Goal: Task Accomplishment & Management: Manage account settings

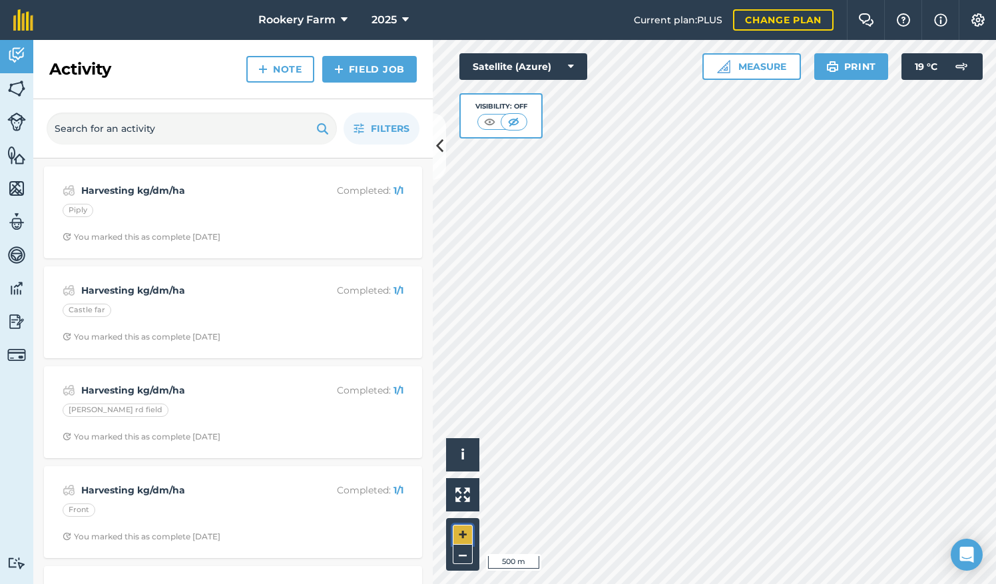
click at [458, 533] on button "+" at bounding box center [463, 534] width 20 height 20
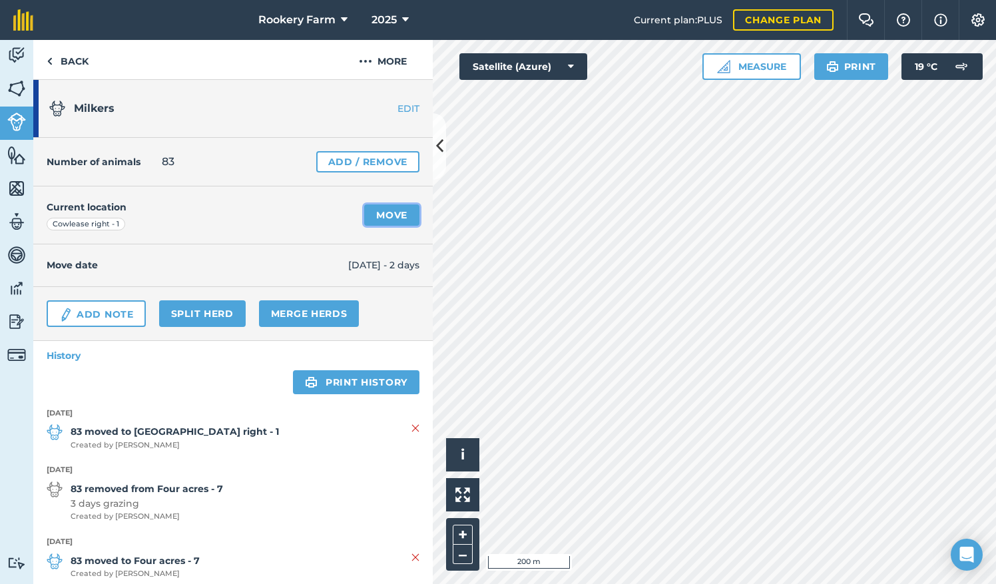
click at [379, 210] on link "Move" at bounding box center [391, 214] width 55 height 21
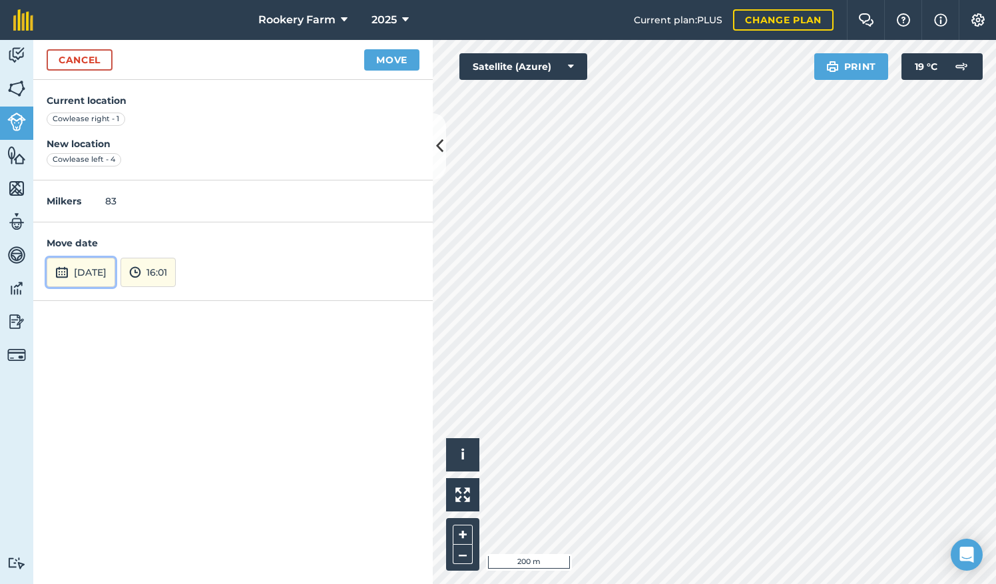
click at [114, 266] on button "31st Aug 2025" at bounding box center [81, 272] width 69 height 29
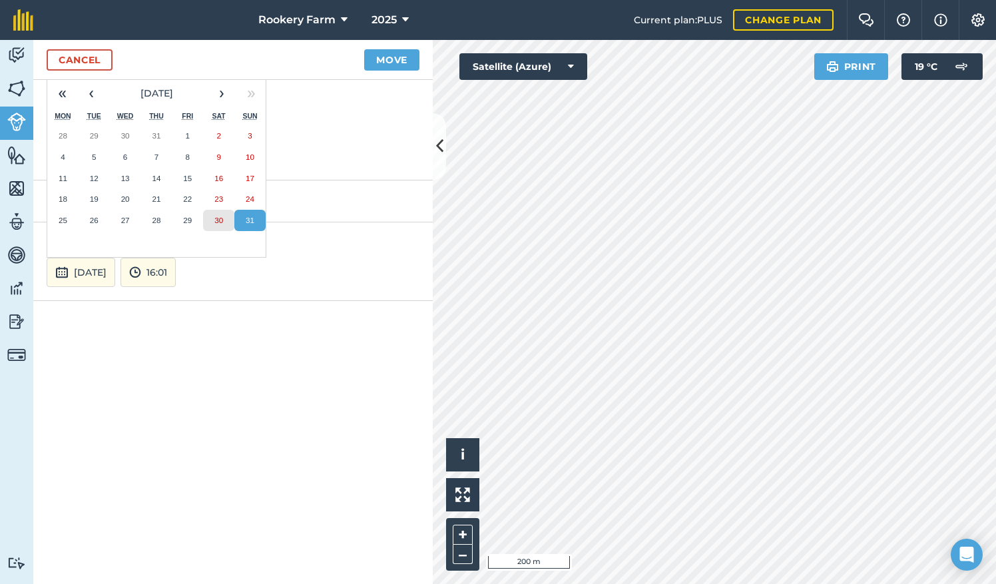
click at [224, 220] on button "30" at bounding box center [218, 220] width 31 height 21
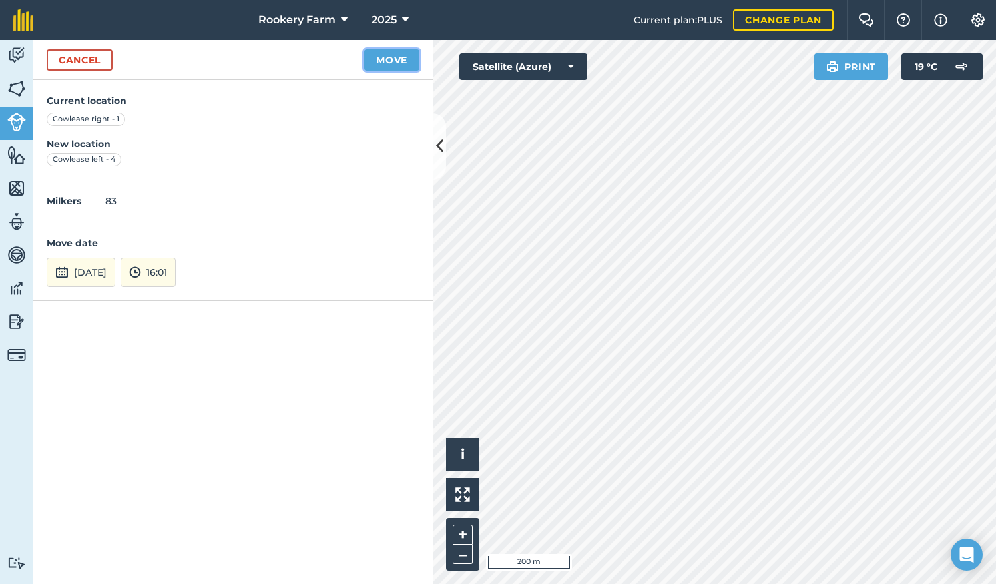
click at [383, 59] on button "Move" at bounding box center [391, 59] width 55 height 21
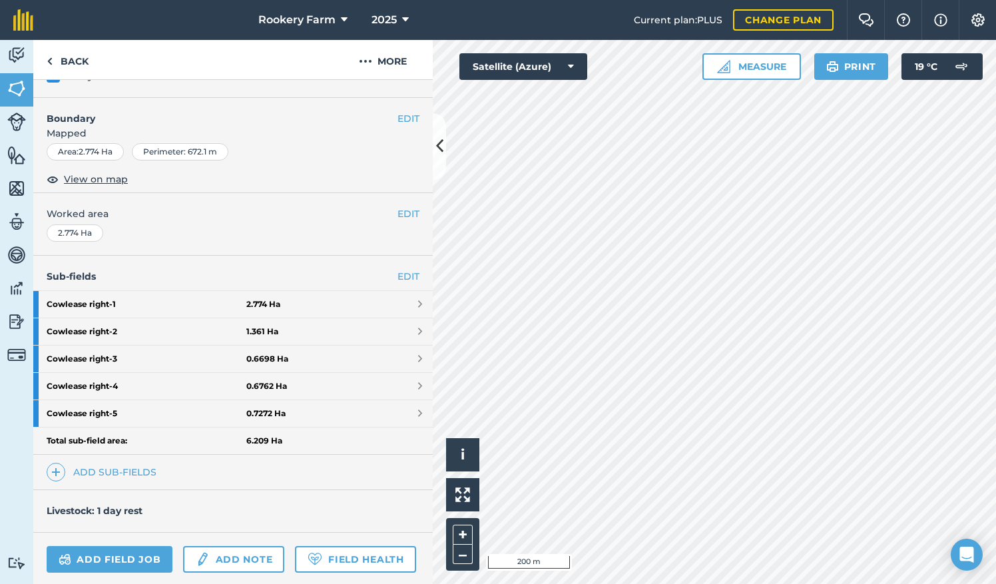
scroll to position [258, 0]
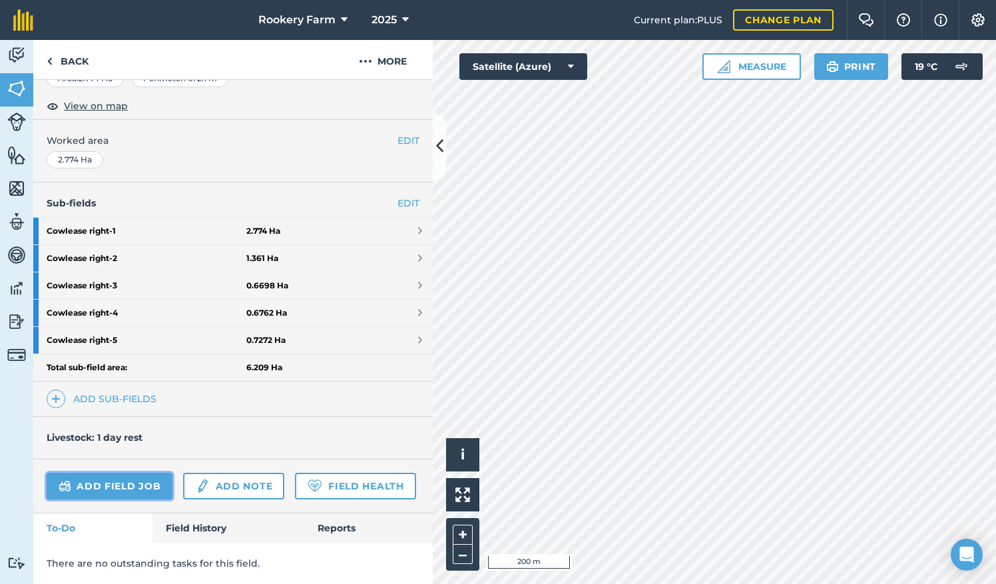
click at [133, 472] on link "Add field job" at bounding box center [110, 485] width 126 height 27
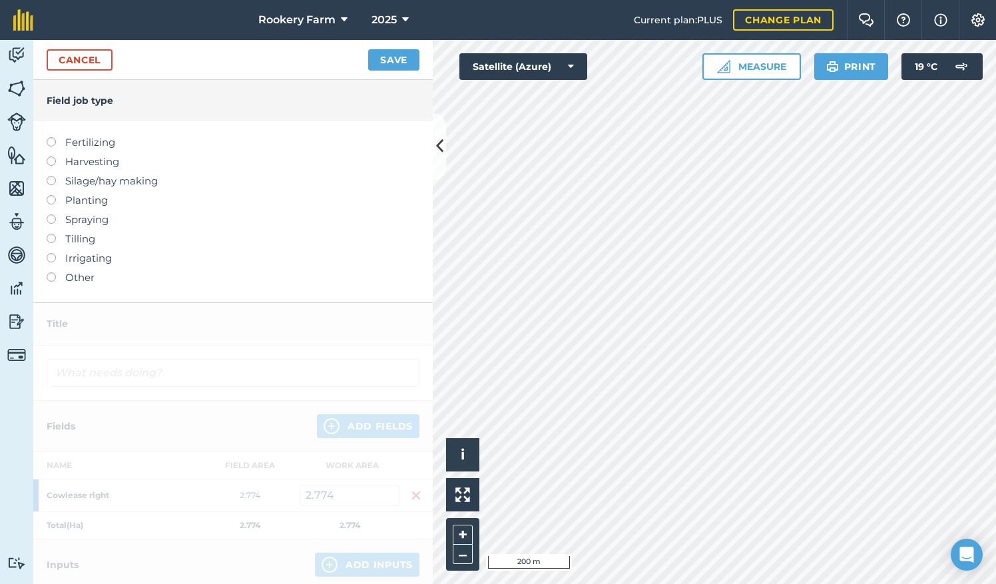
click at [55, 156] on label at bounding box center [56, 156] width 19 height 0
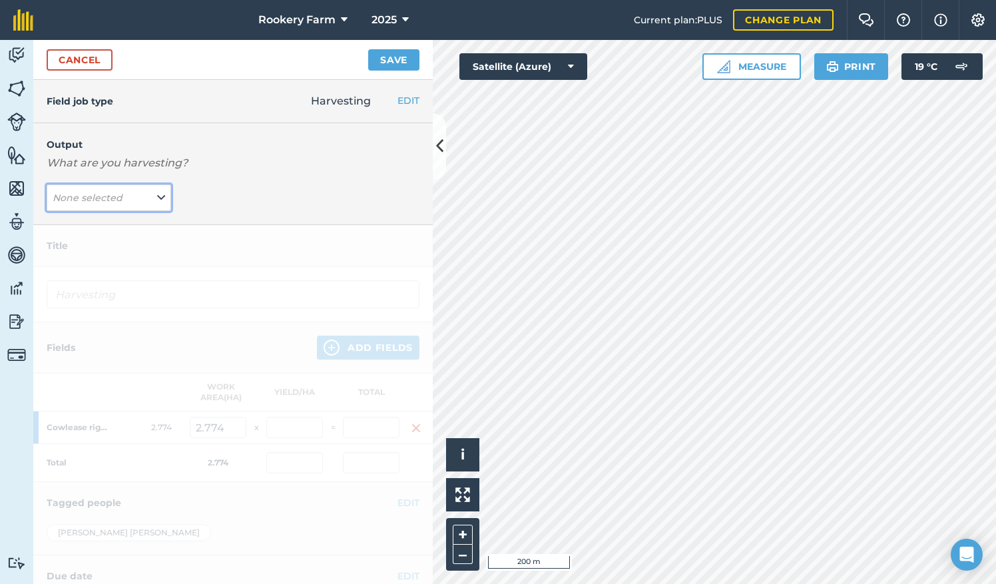
click at [152, 197] on button "None selected" at bounding box center [109, 197] width 124 height 27
click at [125, 216] on button "kg/dm/ha ( kg )" at bounding box center [109, 224] width 124 height 25
type input "Harvesting kg/dm/ha"
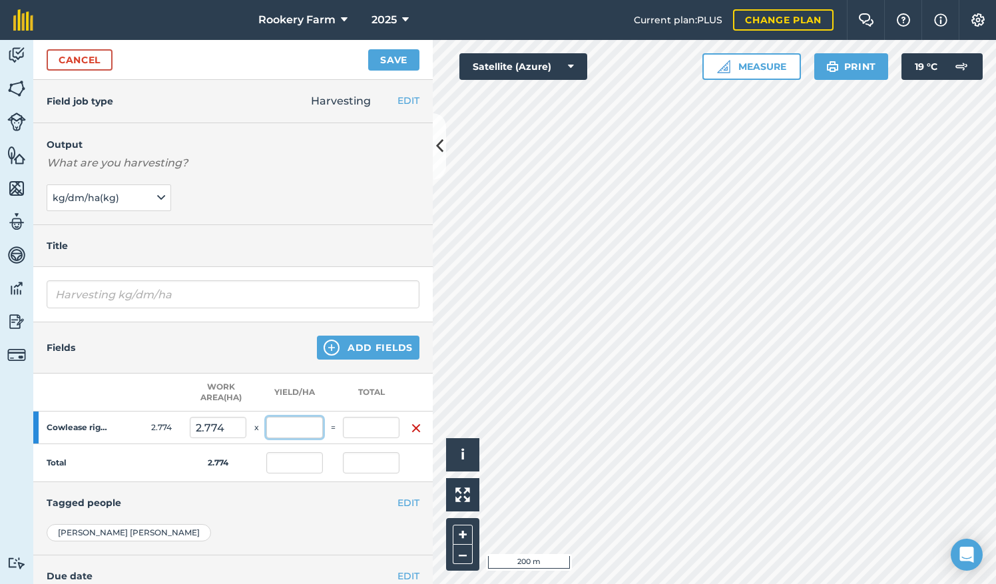
click at [285, 434] on input "text" at bounding box center [294, 427] width 57 height 21
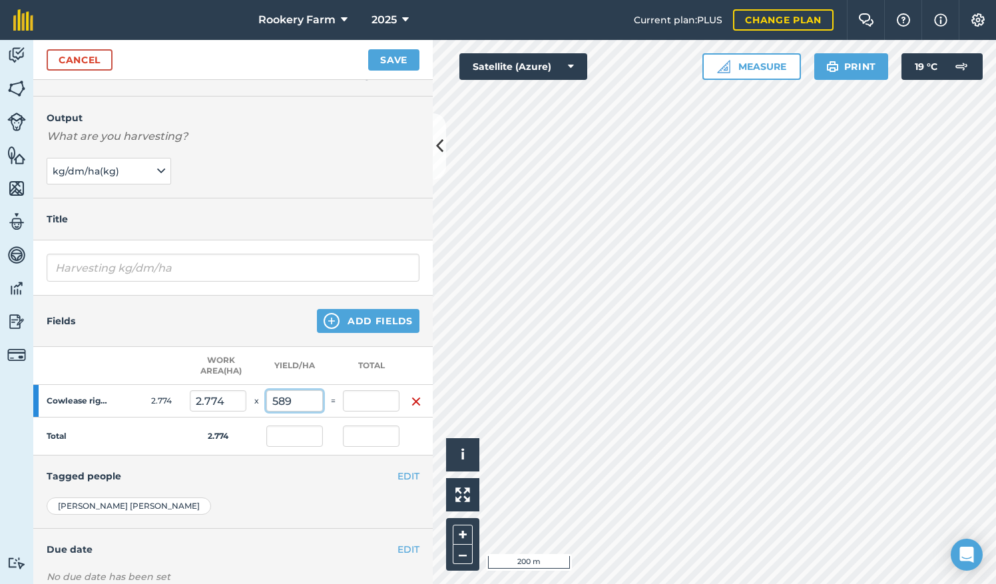
scroll to position [48, 0]
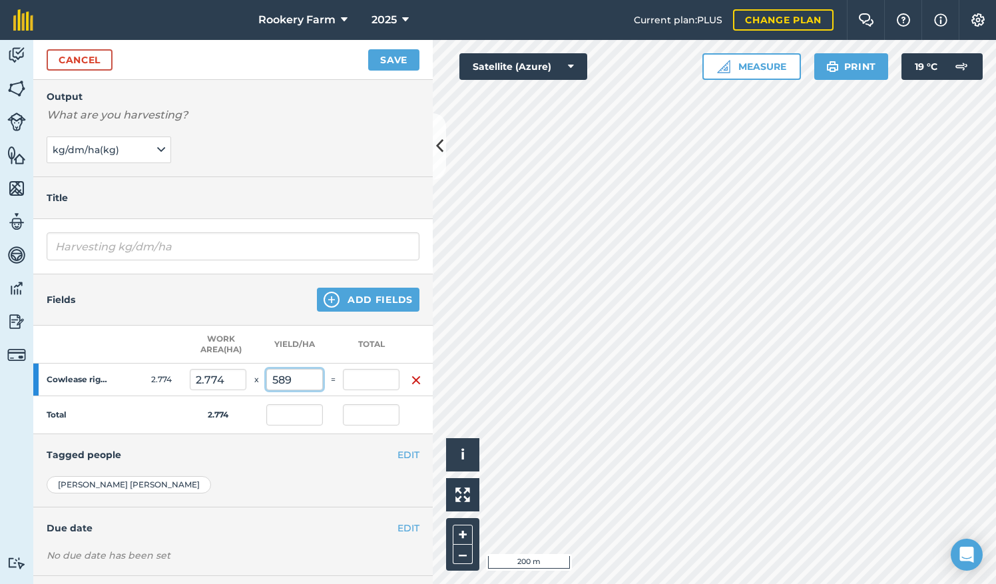
type input "589"
type input "1,633.886"
type input "589"
type input "1,633.886"
click at [387, 61] on button "Save" at bounding box center [393, 59] width 51 height 21
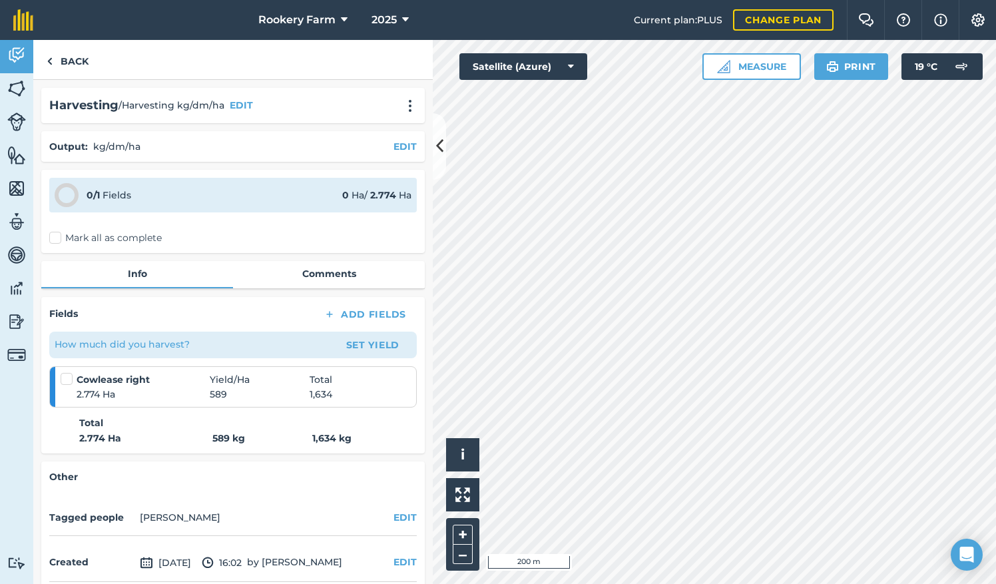
click at [51, 237] on label "Mark all as complete" at bounding box center [105, 238] width 112 height 14
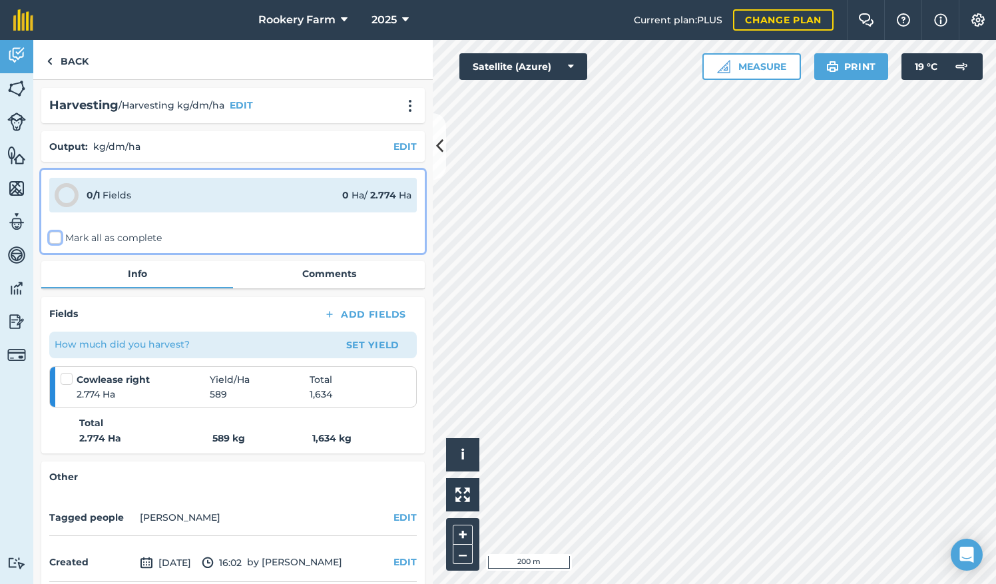
click at [51, 237] on input "Mark all as complete" at bounding box center [53, 235] width 9 height 9
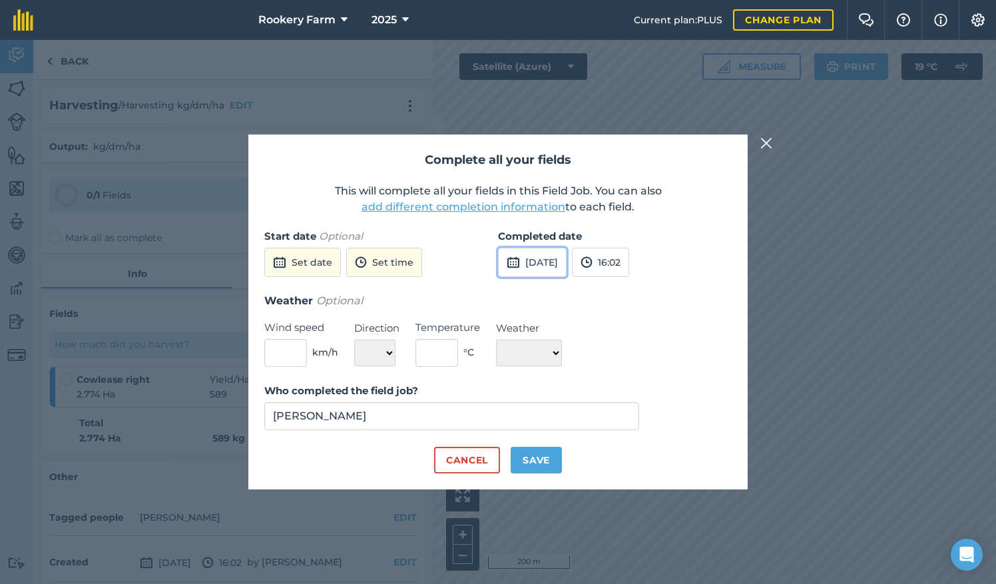
click at [566, 256] on button "31st Aug 2025" at bounding box center [532, 262] width 69 height 29
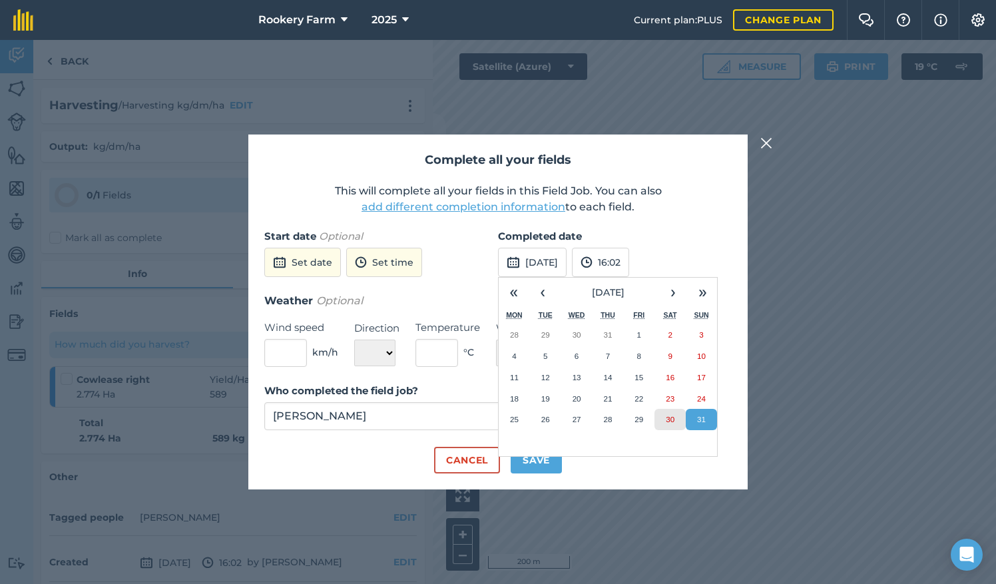
click at [666, 417] on abbr "30" at bounding box center [669, 419] width 9 height 9
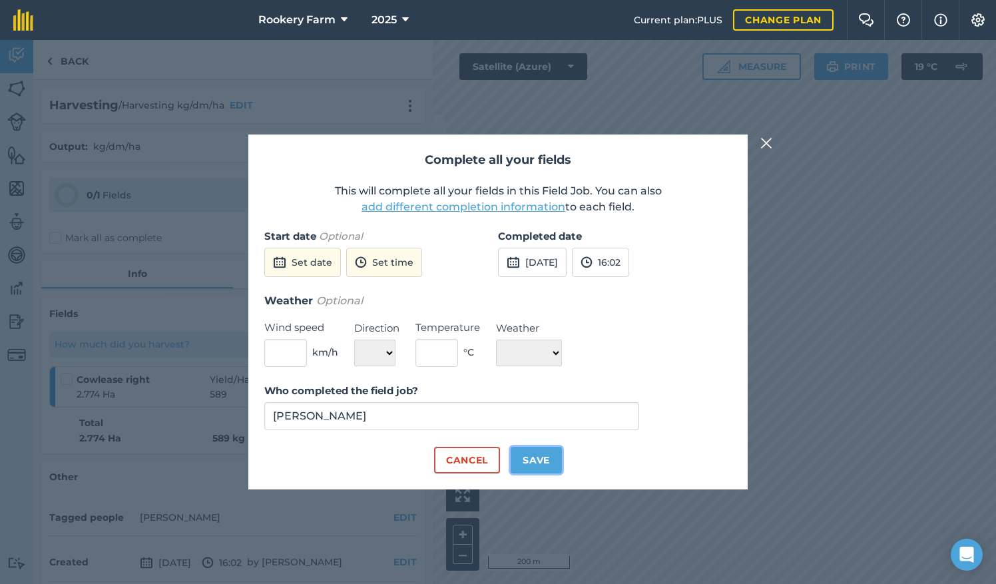
click at [540, 454] on button "Save" at bounding box center [535, 460] width 51 height 27
checkbox input "true"
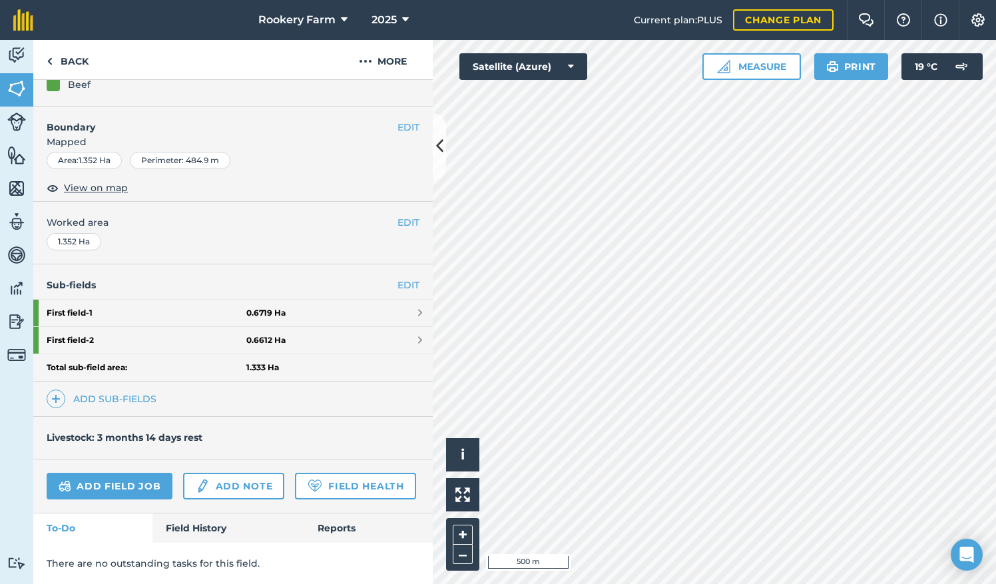
scroll to position [157, 0]
click at [200, 542] on link "Field History" at bounding box center [227, 527] width 151 height 29
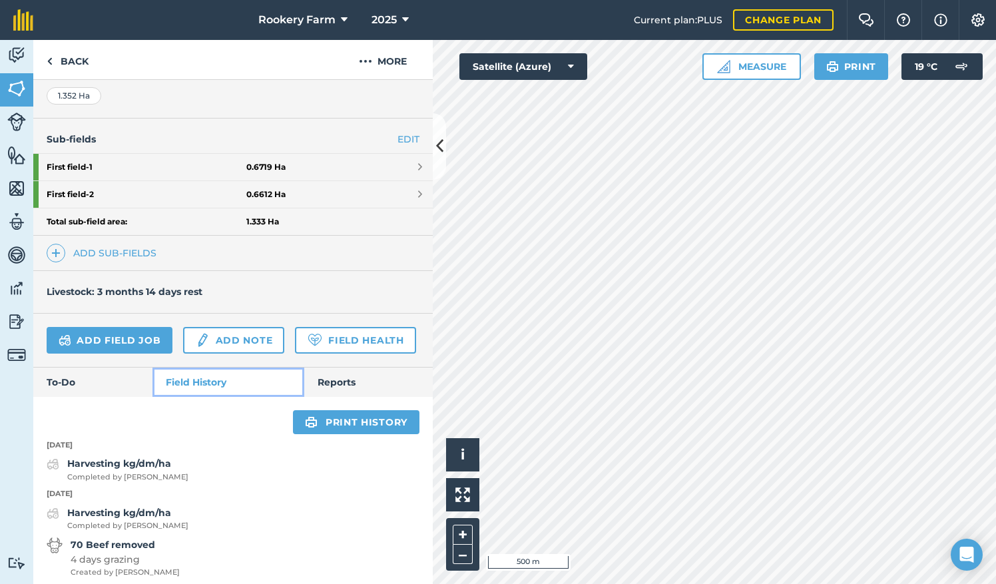
scroll to position [287, 0]
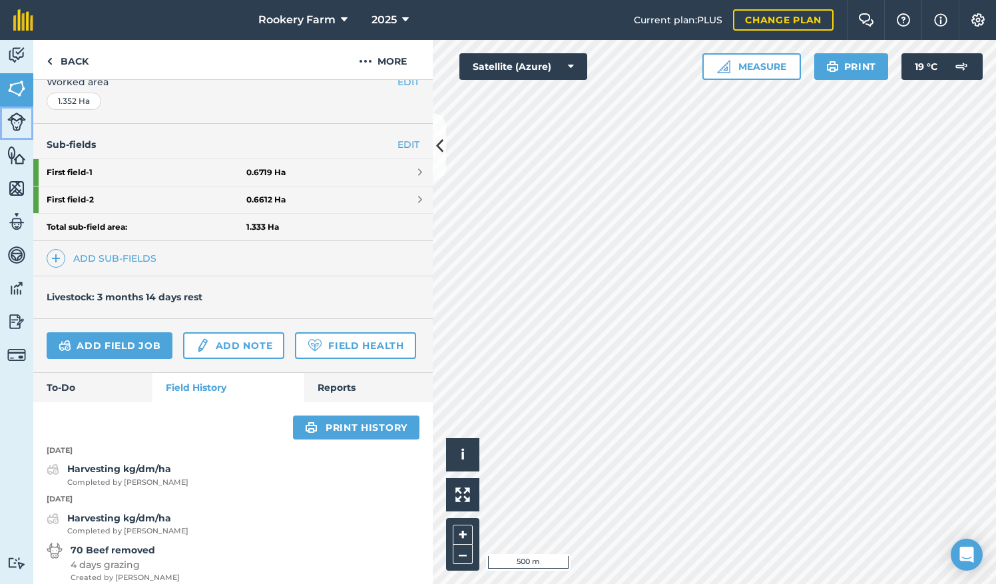
click at [19, 120] on img at bounding box center [16, 121] width 19 height 19
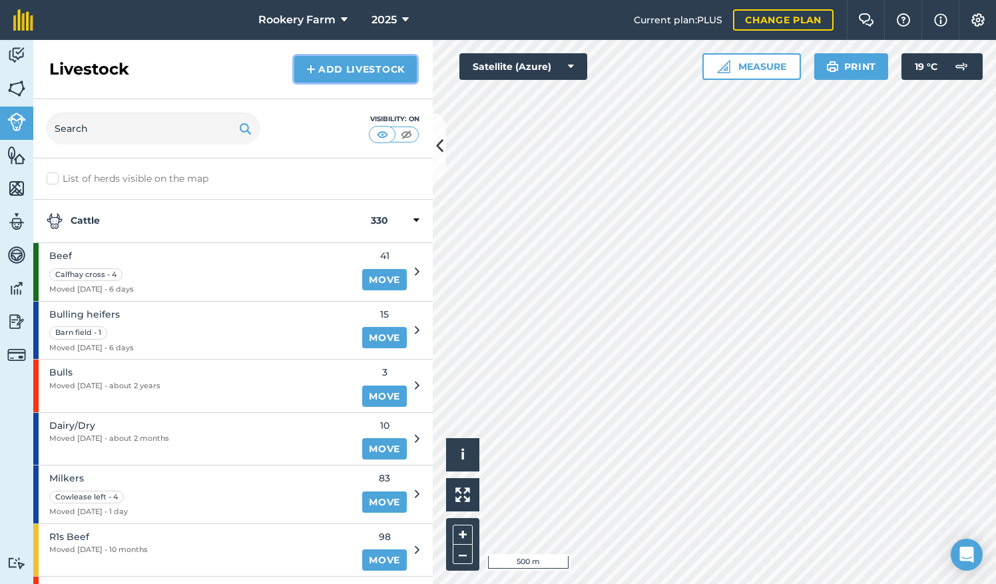
click at [351, 77] on link "Add Livestock" at bounding box center [355, 69] width 122 height 27
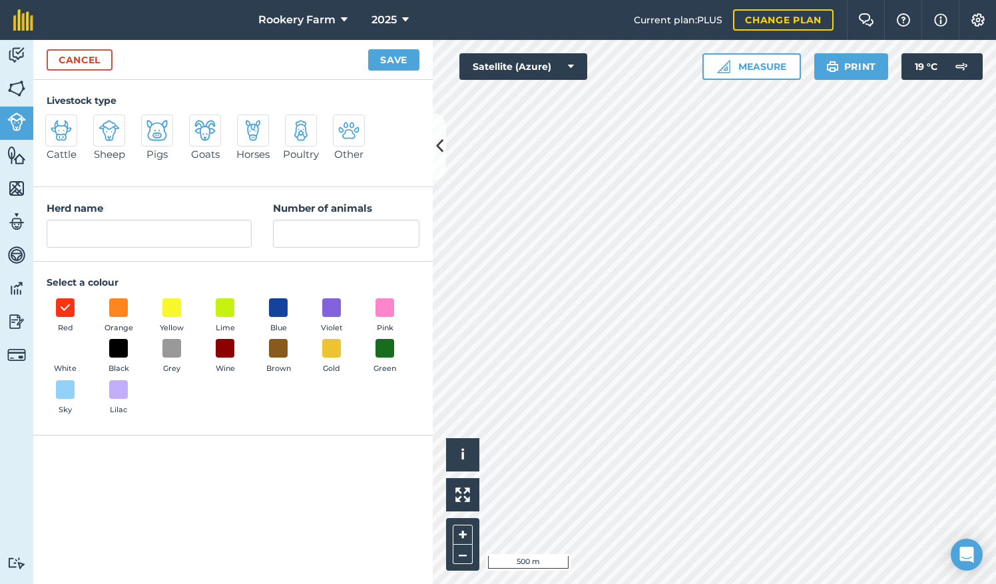
click at [67, 138] on img at bounding box center [61, 130] width 21 height 21
click at [55, 123] on input "Cattle" at bounding box center [51, 118] width 9 height 9
radio input "true"
click at [94, 229] on input "Cattle" at bounding box center [149, 234] width 205 height 28
type input "C"
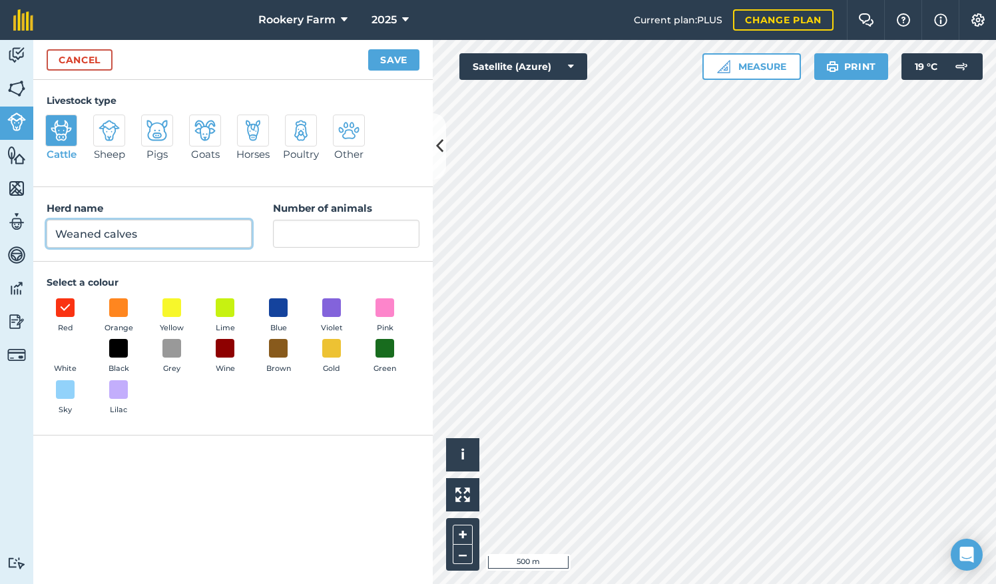
type input "Weaned calves"
click at [369, 228] on input "Number of animals" at bounding box center [346, 234] width 146 height 28
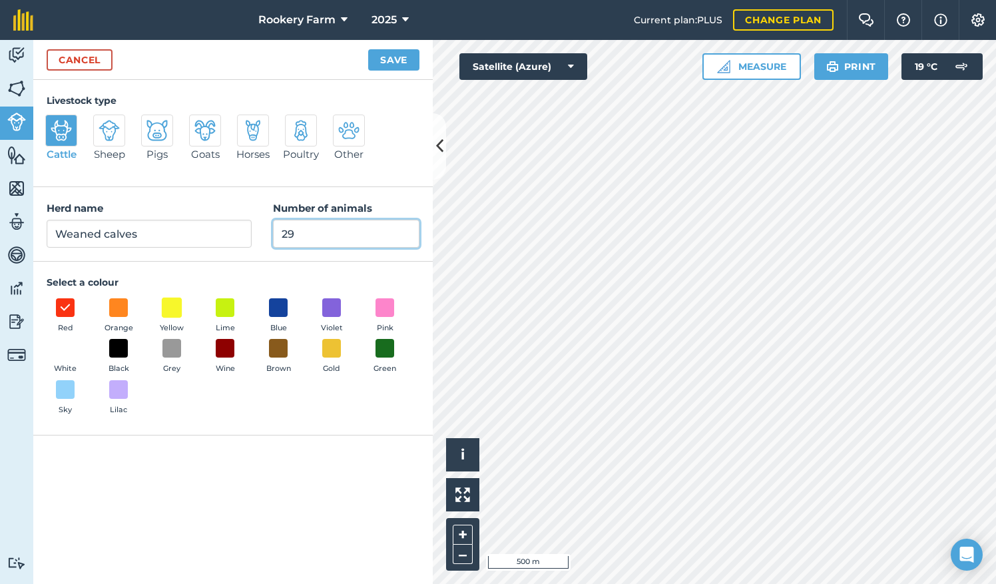
type input "29"
click at [174, 309] on span at bounding box center [172, 307] width 21 height 21
click at [388, 55] on button "Save" at bounding box center [393, 59] width 51 height 21
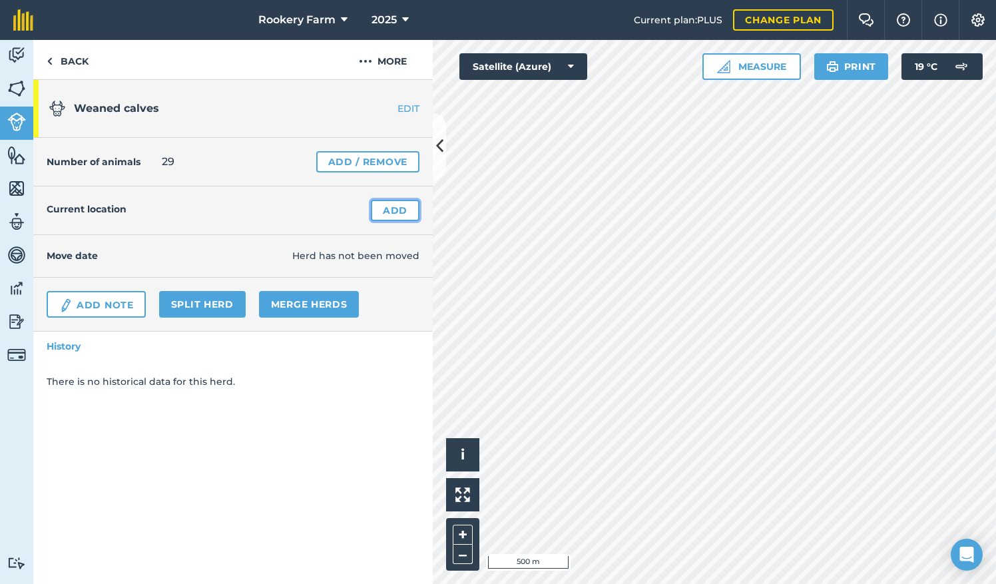
click at [393, 209] on link "Add" at bounding box center [395, 210] width 49 height 21
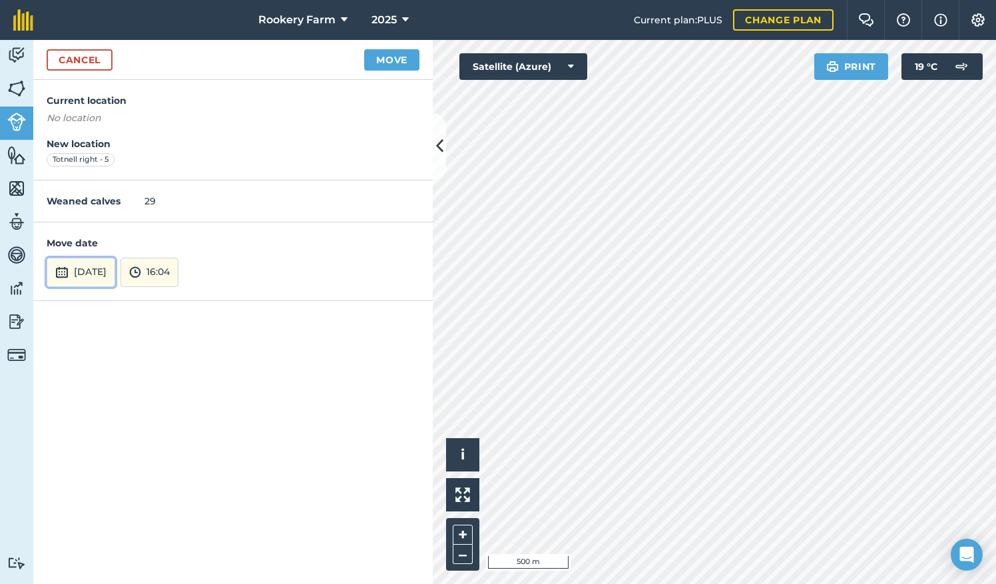
drag, startPoint x: 129, startPoint y: 265, endPoint x: 142, endPoint y: 266, distance: 13.4
click at [115, 265] on button "31st Aug 2025" at bounding box center [81, 272] width 69 height 29
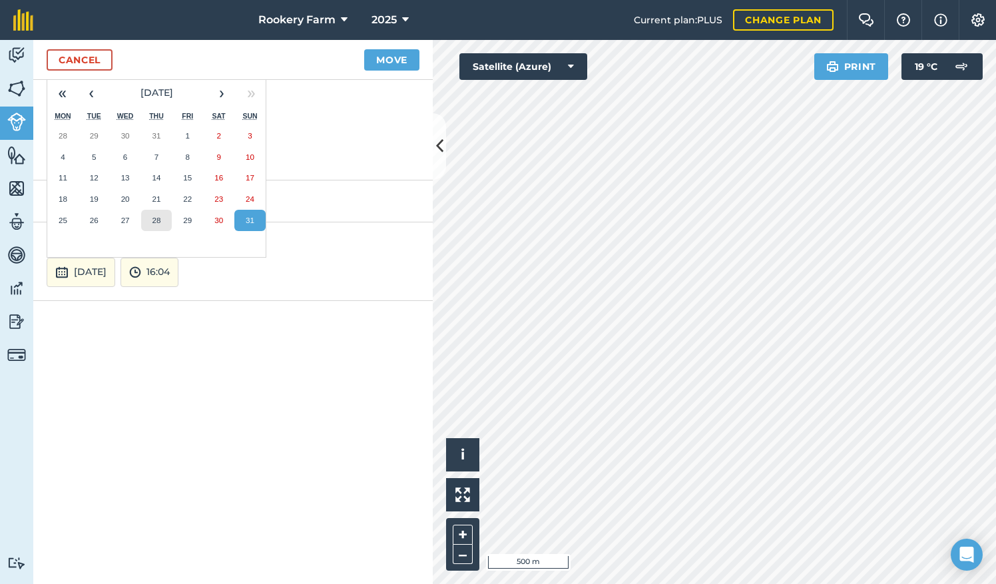
click at [167, 220] on button "28" at bounding box center [156, 220] width 31 height 21
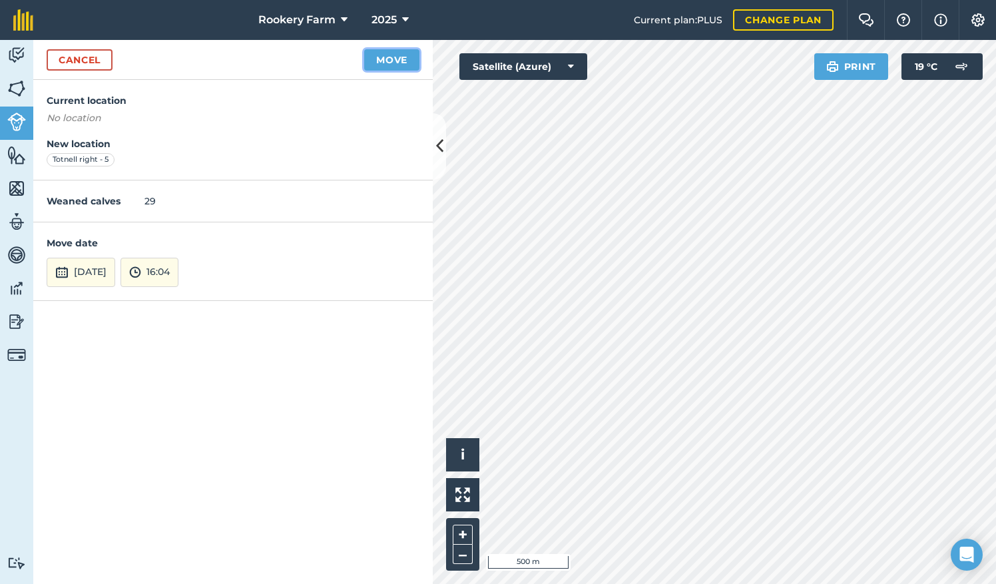
click at [391, 63] on button "Move" at bounding box center [391, 59] width 55 height 21
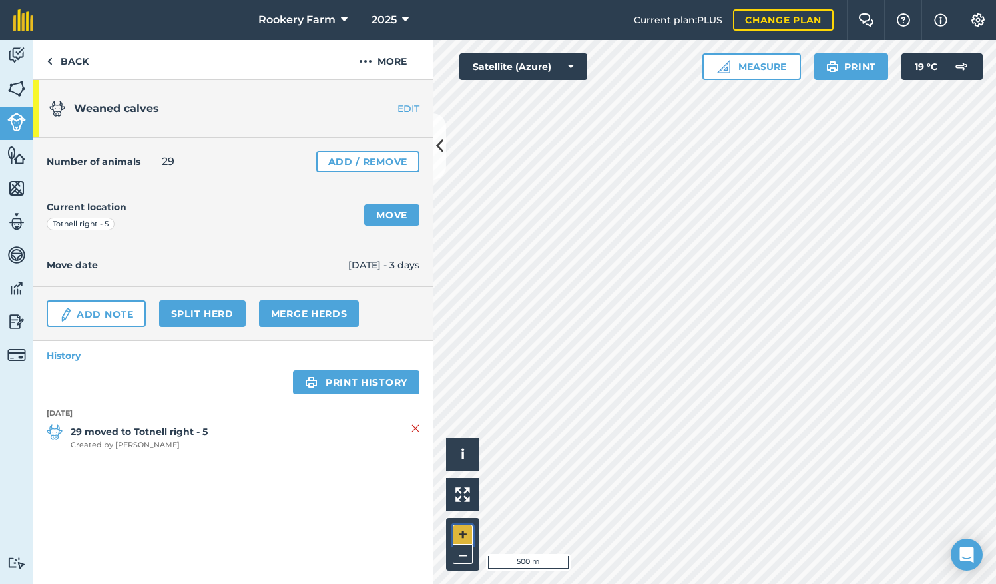
click at [468, 532] on button "+" at bounding box center [463, 534] width 20 height 20
click at [465, 540] on button "+" at bounding box center [463, 534] width 20 height 20
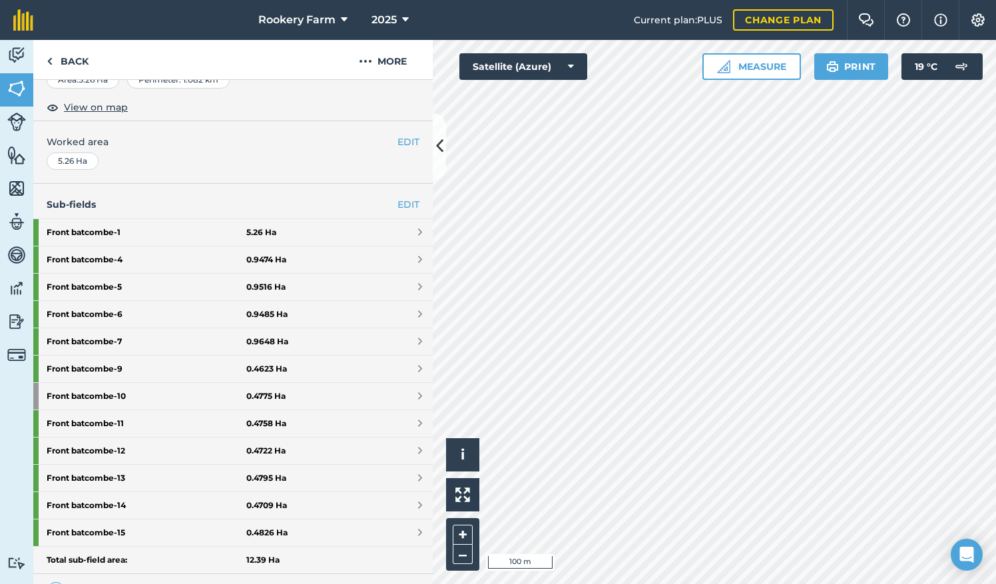
scroll to position [226, 0]
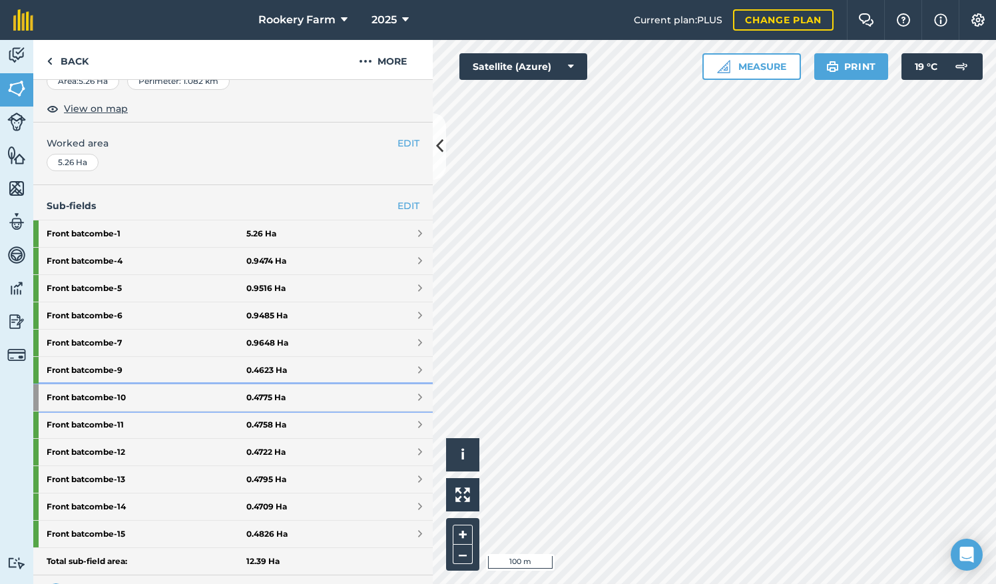
click at [202, 393] on strong "Front batcombe - 10" at bounding box center [147, 397] width 200 height 27
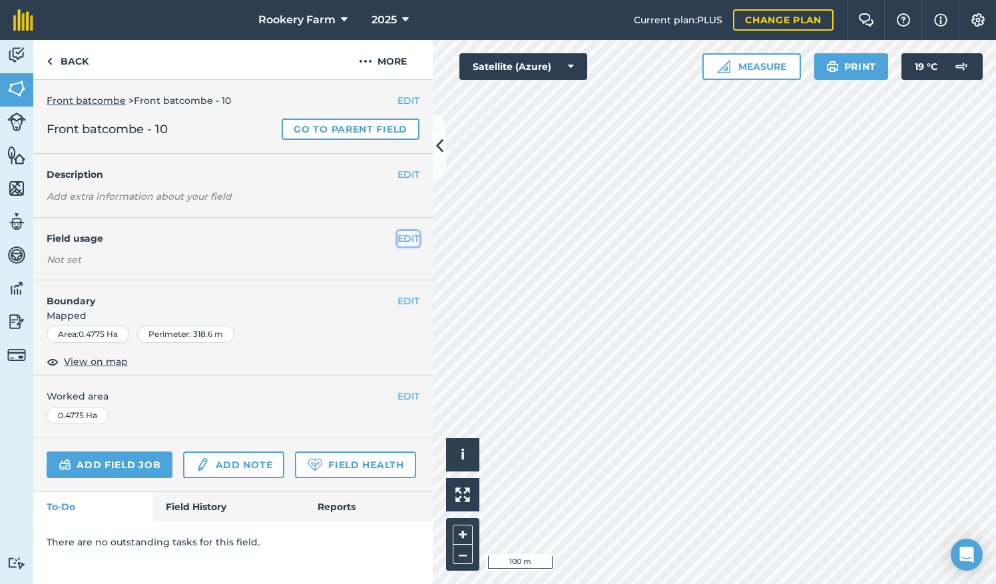
click at [399, 242] on button "EDIT" at bounding box center [408, 238] width 22 height 15
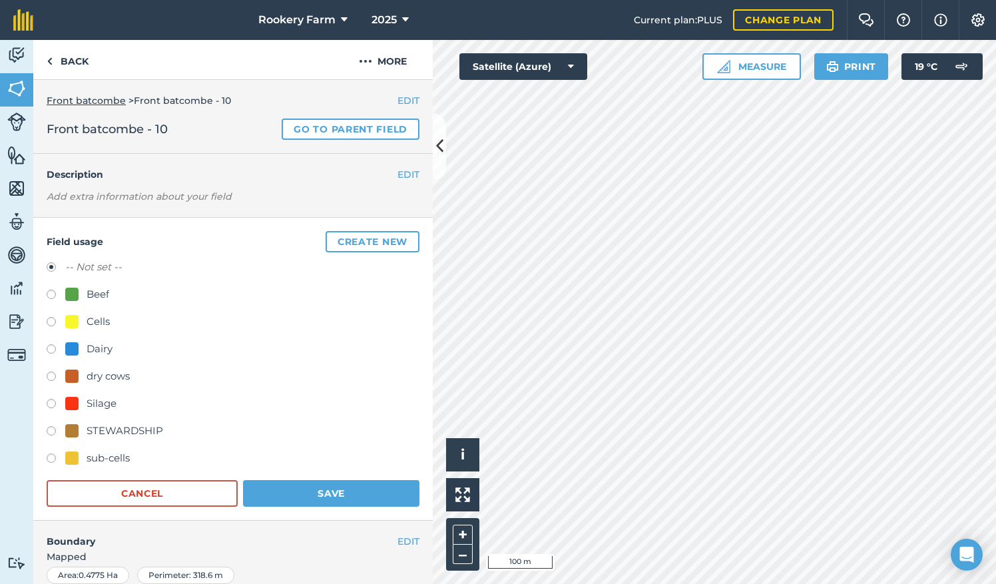
click at [48, 290] on label at bounding box center [56, 295] width 19 height 13
radio input "true"
radio input "false"
click at [325, 488] on button "Save" at bounding box center [331, 493] width 176 height 27
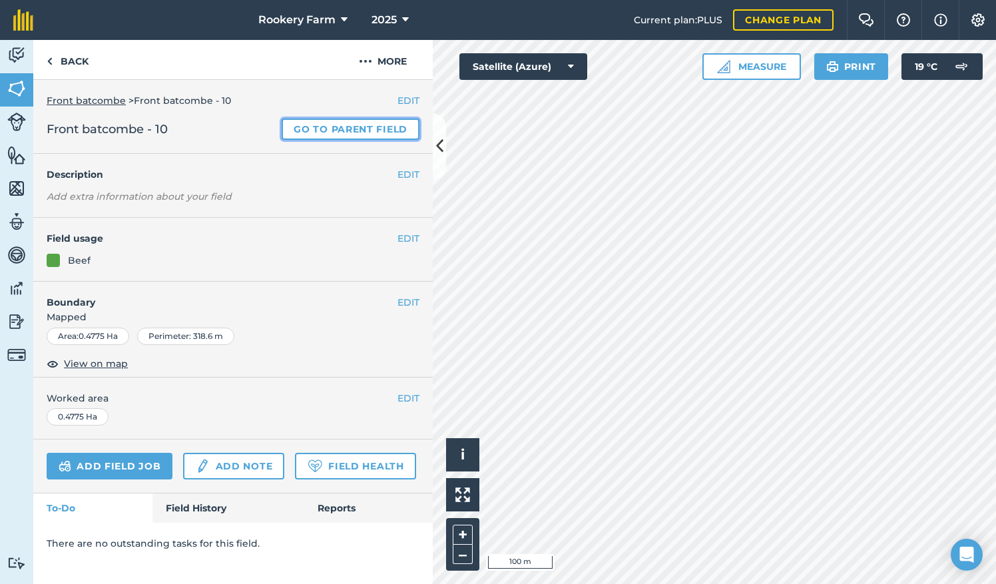
click at [332, 128] on link "Go to parent field" at bounding box center [350, 128] width 138 height 21
